Goal: Task Accomplishment & Management: Use online tool/utility

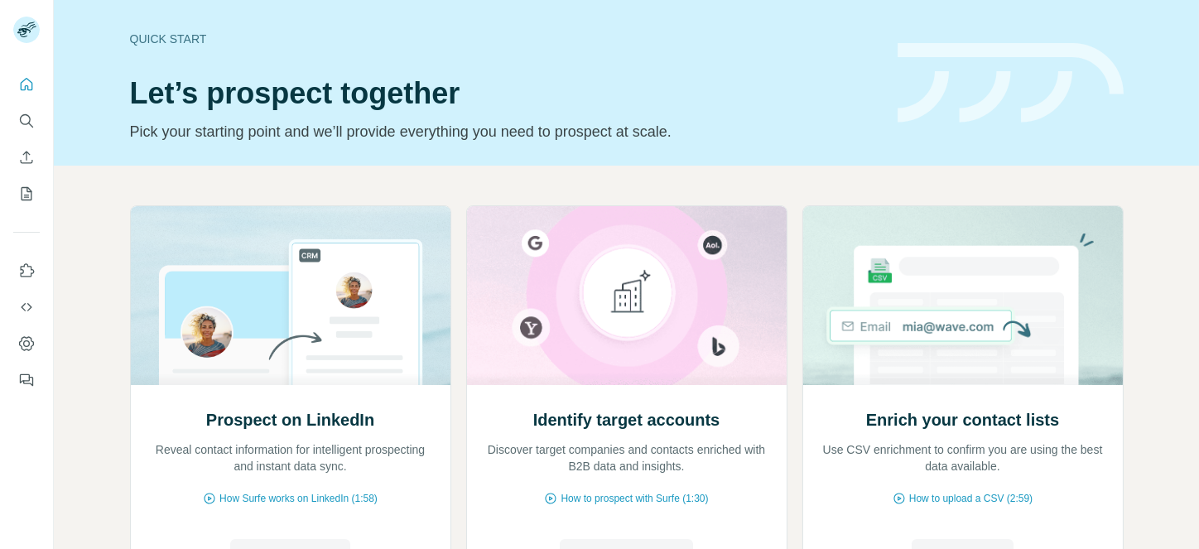
scroll to position [163, 0]
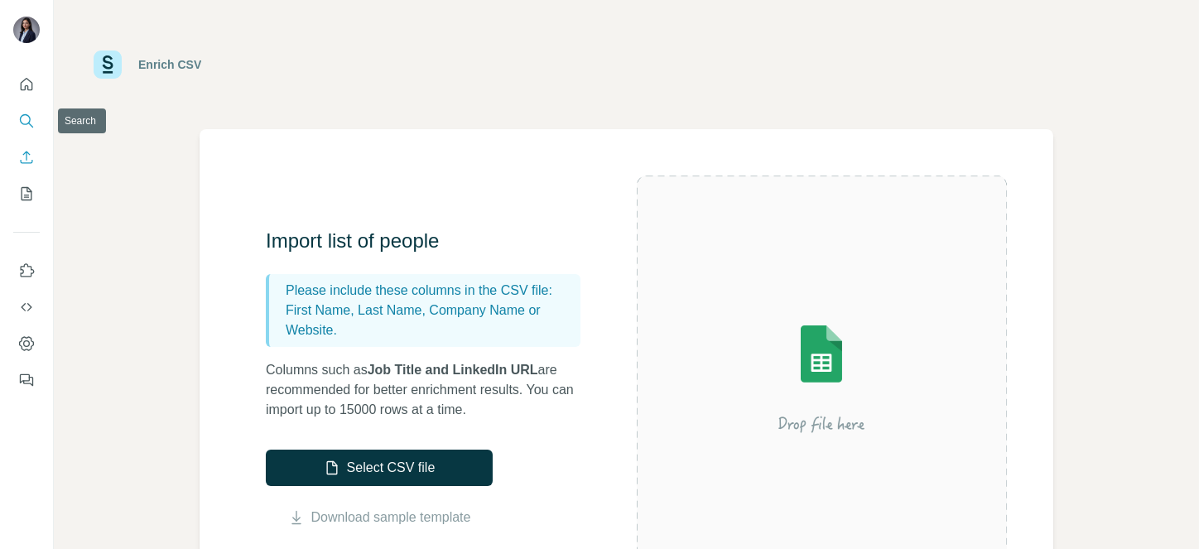
click at [30, 117] on icon "Search" at bounding box center [25, 119] width 11 height 11
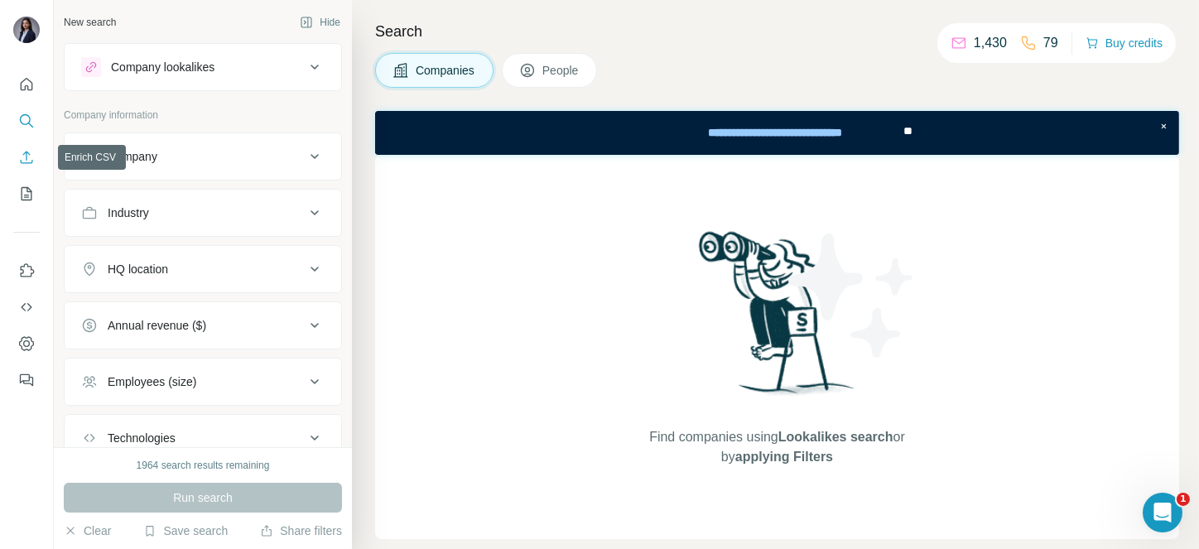
click at [22, 161] on icon "Enrich CSV" at bounding box center [26, 157] width 17 height 17
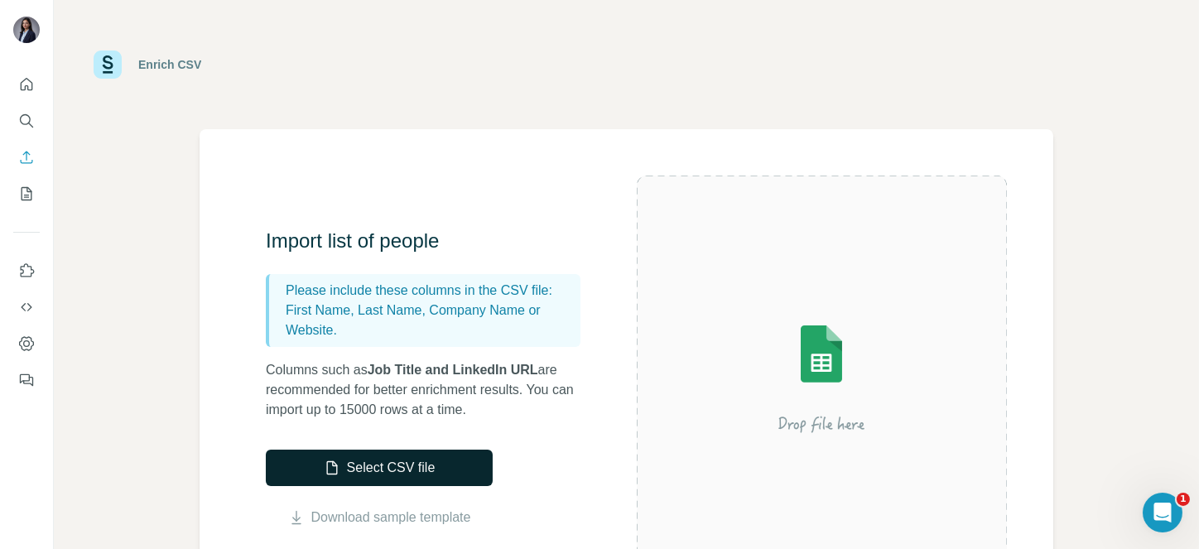
click at [429, 459] on button "Select CSV file" at bounding box center [379, 468] width 227 height 36
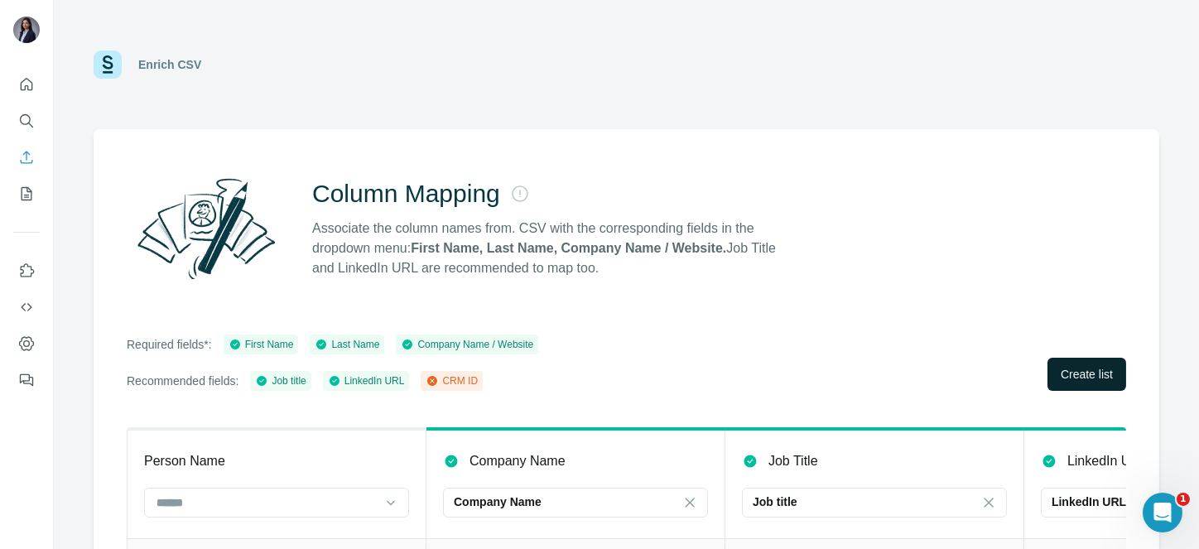
click at [1066, 369] on span "Create list" at bounding box center [1087, 374] width 52 height 17
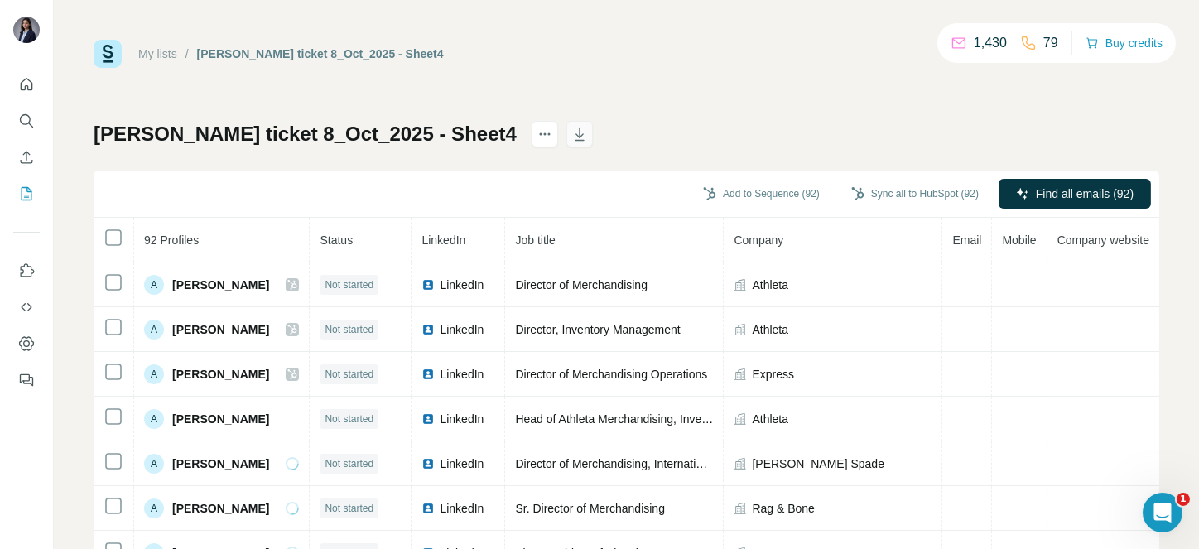
click at [571, 128] on icon "button" at bounding box center [579, 134] width 17 height 17
click at [26, 162] on icon "Enrich CSV" at bounding box center [27, 157] width 12 height 12
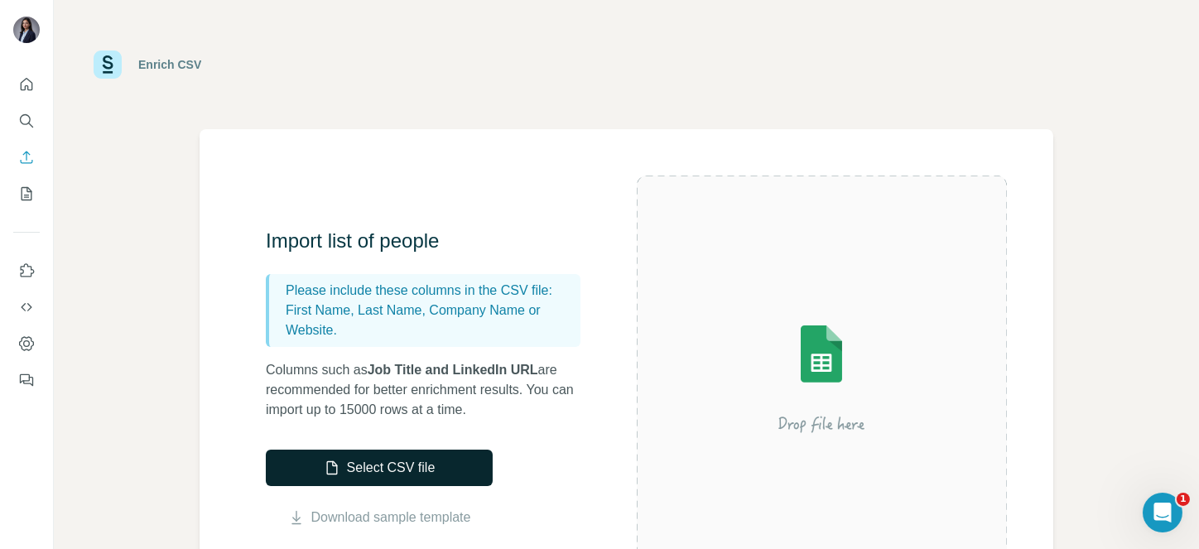
click at [450, 458] on button "Select CSV file" at bounding box center [379, 468] width 227 height 36
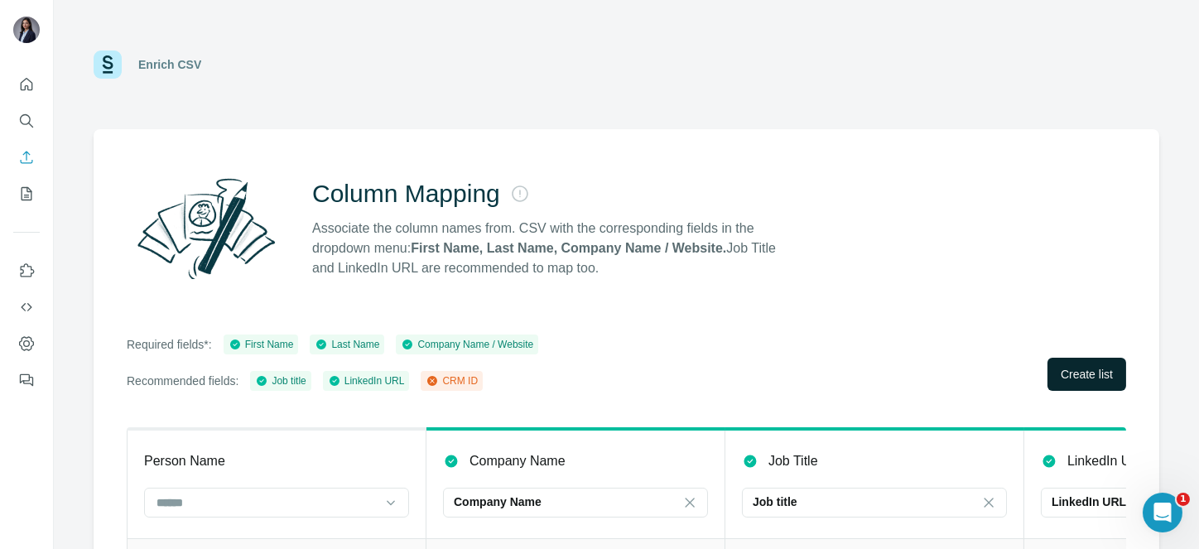
click at [1062, 363] on button "Create list" at bounding box center [1086, 374] width 79 height 33
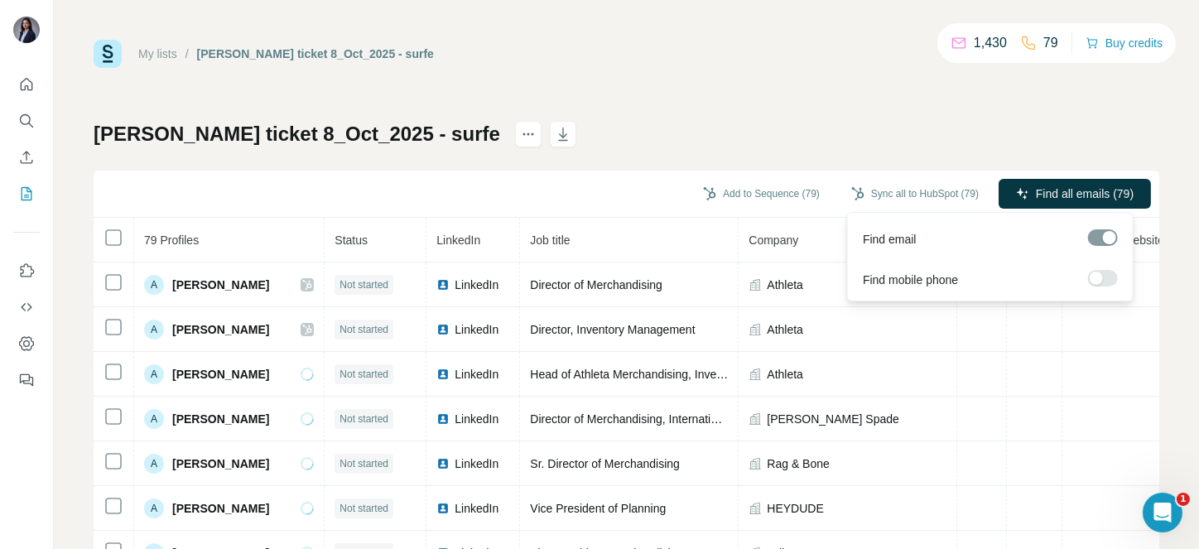
click at [1101, 272] on label at bounding box center [1103, 278] width 30 height 17
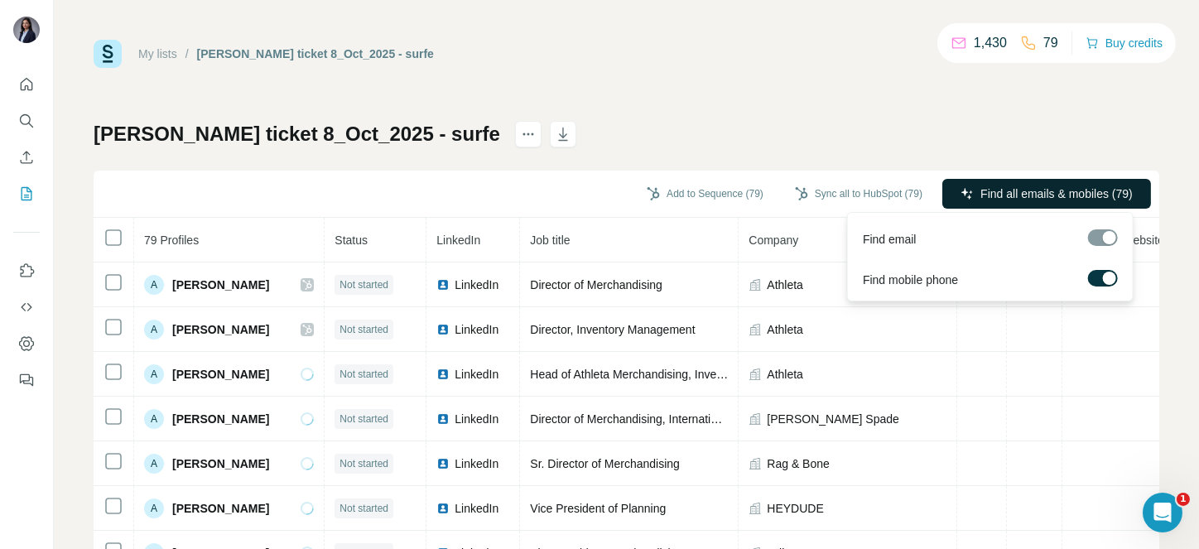
click at [1071, 185] on span "Find all emails & mobiles (79)" at bounding box center [1056, 193] width 152 height 17
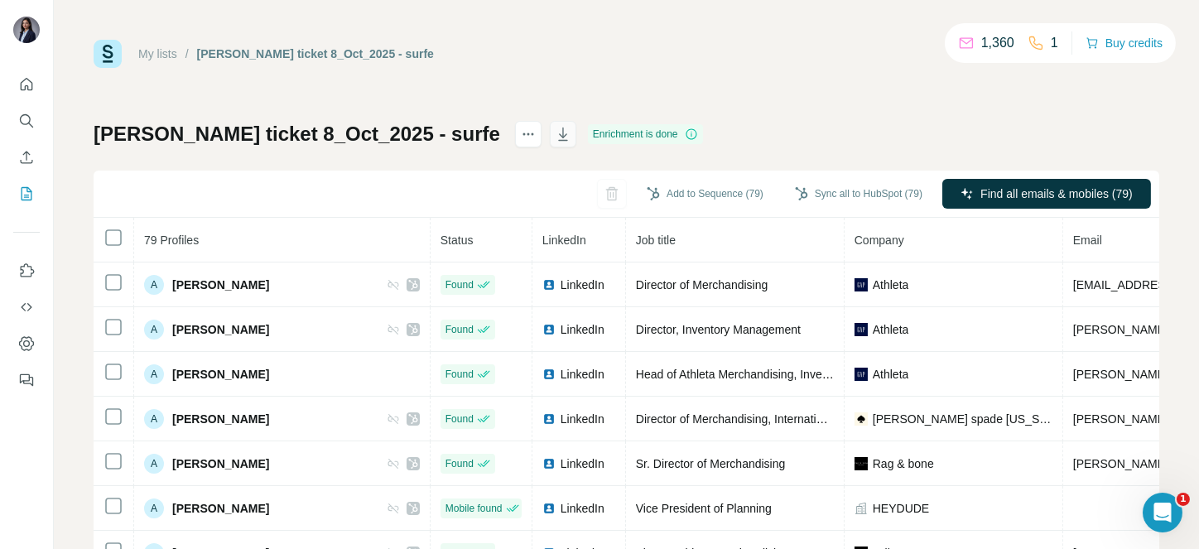
click at [555, 130] on icon "button" at bounding box center [563, 134] width 17 height 17
